Goal: Find specific page/section: Locate a particular part of the current website

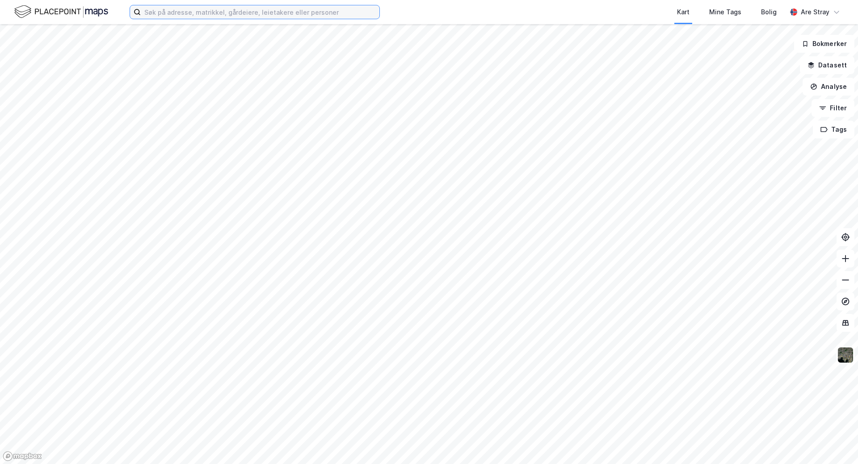
click at [217, 8] on input at bounding box center [260, 11] width 238 height 13
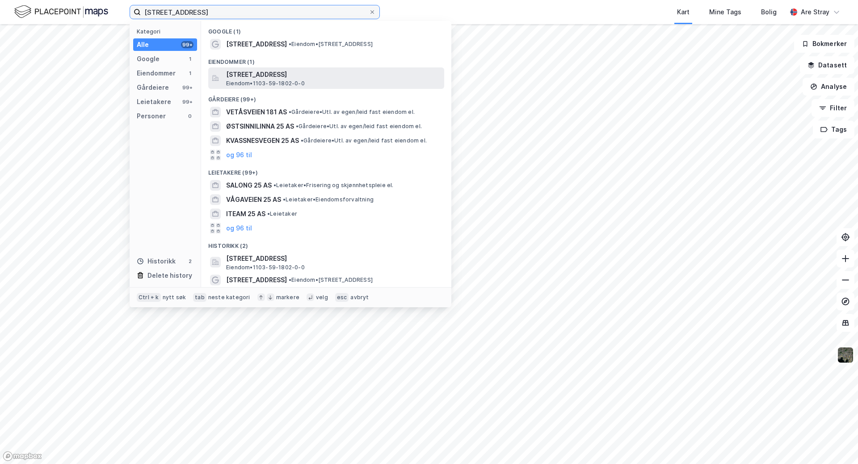
type input "[STREET_ADDRESS]"
click at [307, 72] on span "[STREET_ADDRESS]" at bounding box center [333, 74] width 214 height 11
